Goal: Task Accomplishment & Management: Complete application form

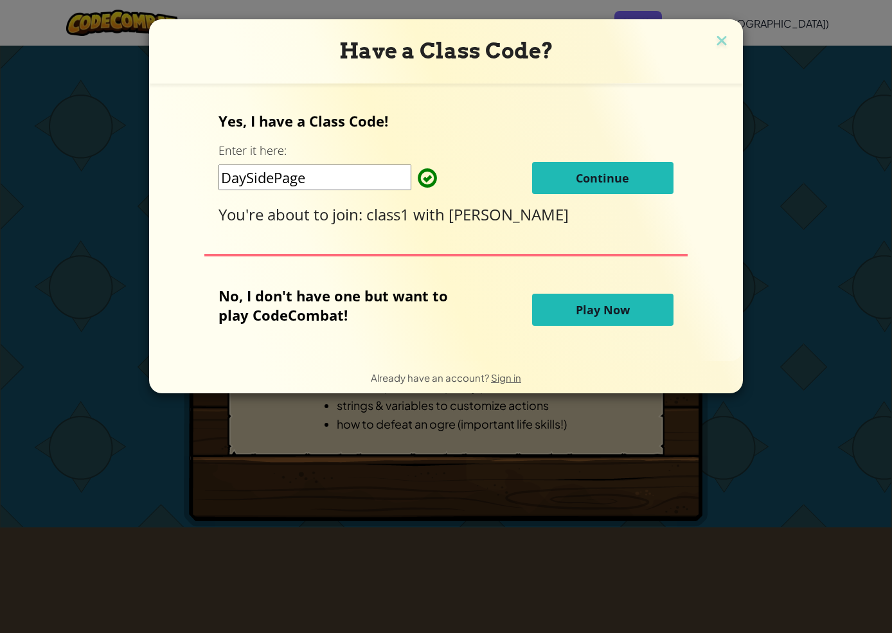
click at [571, 176] on button "Continue" at bounding box center [602, 178] width 141 height 32
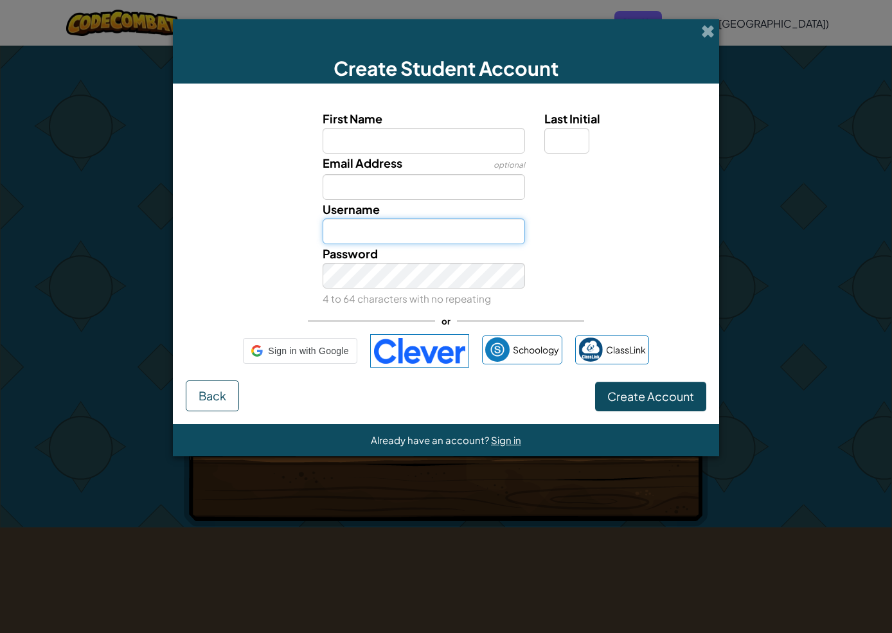
type input "JT"
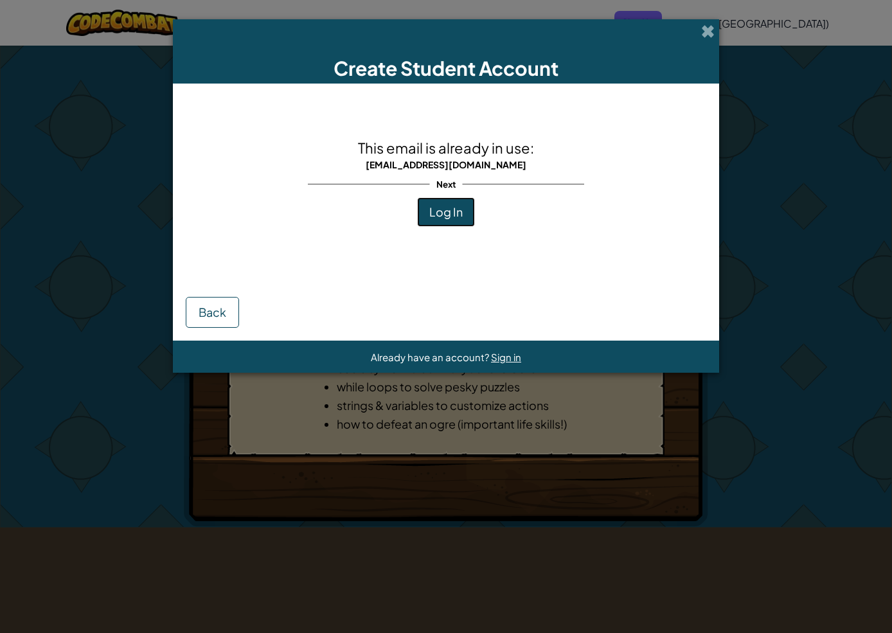
click at [453, 206] on span "Log In" at bounding box center [445, 211] width 33 height 15
